Goal: Check status: Check status

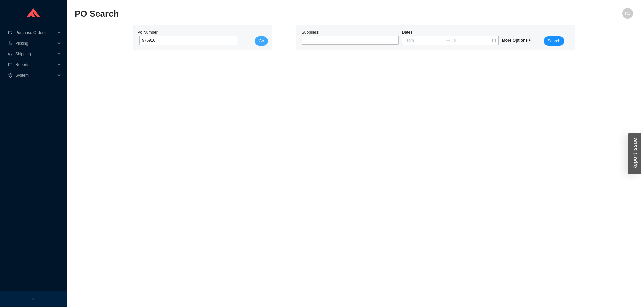
type input "976910"
click at [264, 40] on span "Go" at bounding box center [261, 41] width 5 height 7
click at [327, 37] on div at bounding box center [350, 40] width 97 height 9
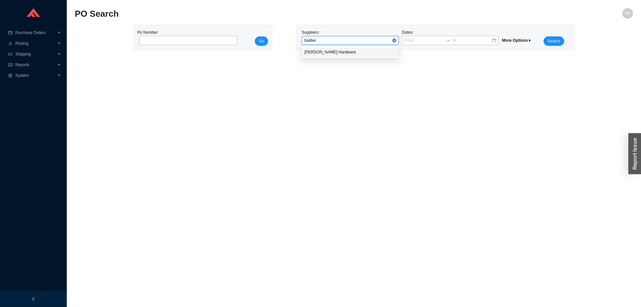
type input "[PERSON_NAME]"
click at [333, 53] on div "Baldwin Hardware" at bounding box center [349, 52] width 91 height 6
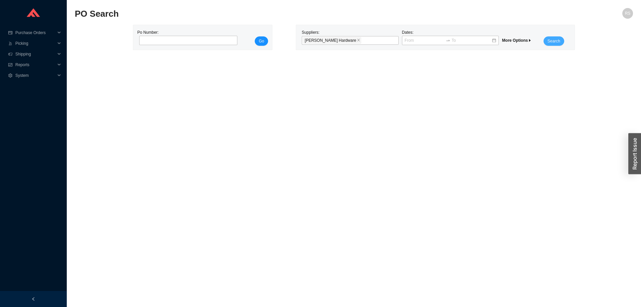
click at [552, 40] on span "Search" at bounding box center [553, 41] width 13 height 7
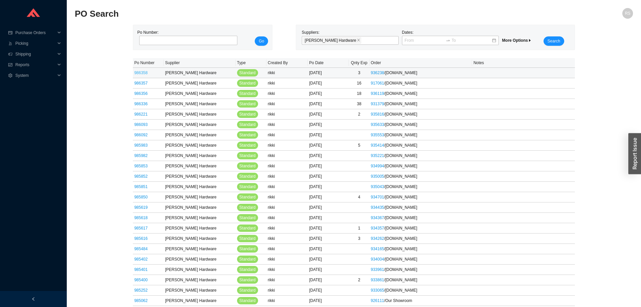
click at [141, 72] on link "986358" at bounding box center [140, 72] width 13 height 5
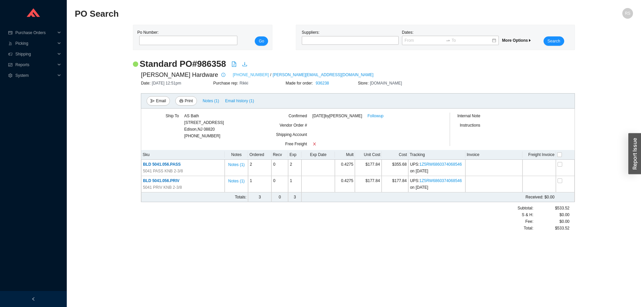
click at [233, 76] on link "800-437-7448" at bounding box center [251, 74] width 36 height 7
click at [233, 74] on link "800-437-7448" at bounding box center [251, 74] width 36 height 7
click at [233, 75] on link "800-437-7448" at bounding box center [251, 74] width 36 height 7
